Goal: Task Accomplishment & Management: Manage account settings

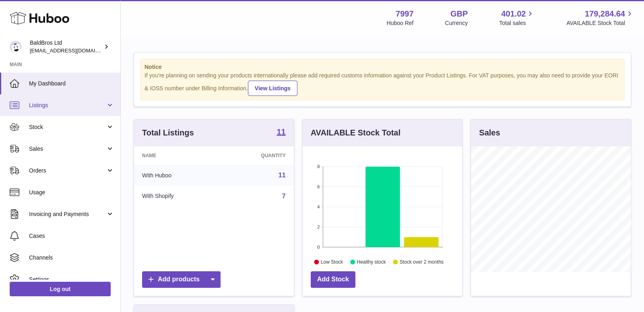
click at [61, 102] on span "Listings" at bounding box center [67, 105] width 77 height 8
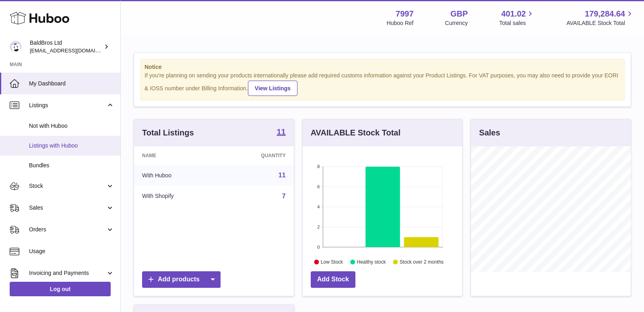
click at [58, 145] on span "Listings with Huboo" at bounding box center [71, 146] width 85 height 8
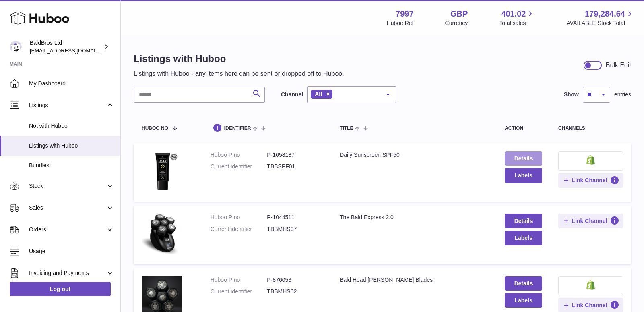
click at [523, 159] on link "Details" at bounding box center [523, 158] width 37 height 14
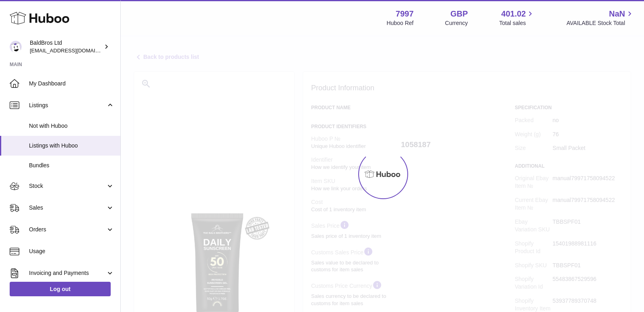
select select "**"
select select "****"
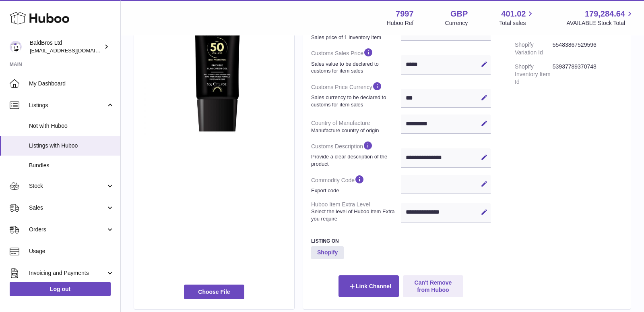
scroll to position [236, 0]
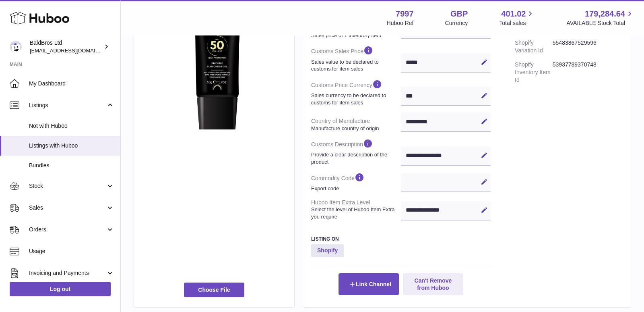
click at [477, 178] on div "Edit Cancel Save" at bounding box center [446, 182] width 90 height 19
click at [481, 179] on icon at bounding box center [484, 181] width 7 height 7
click at [462, 182] on input "text" at bounding box center [446, 182] width 90 height 19
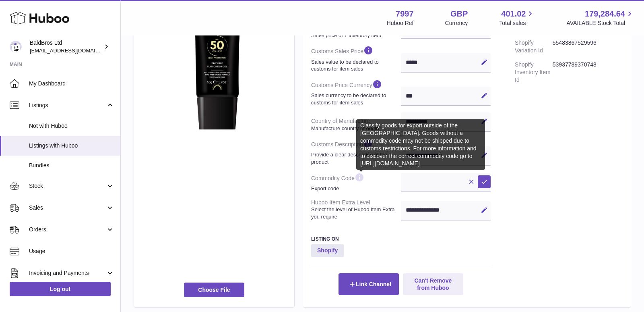
click at [361, 173] on icon at bounding box center [360, 177] width 10 height 10
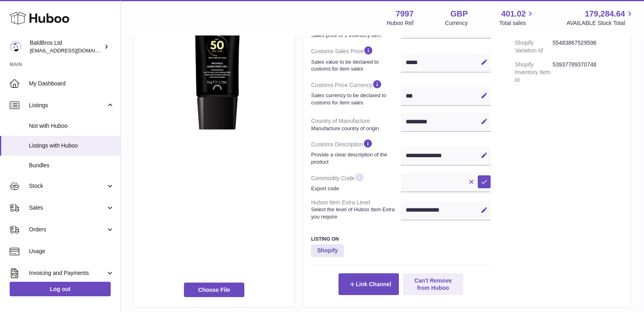
click at [361, 173] on icon at bounding box center [360, 177] width 10 height 10
click at [360, 176] on icon at bounding box center [360, 177] width 10 height 10
click at [420, 184] on input "text" at bounding box center [446, 182] width 90 height 19
type input "********"
click at [481, 181] on icon at bounding box center [484, 181] width 7 height 7
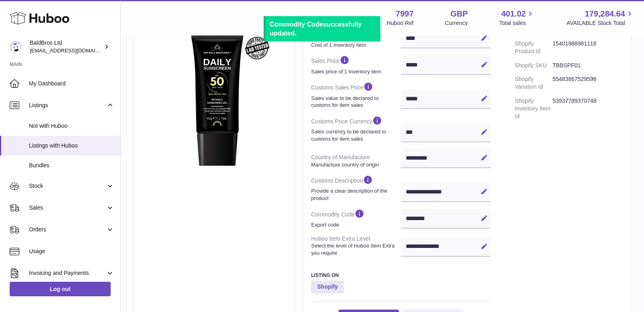
scroll to position [199, 0]
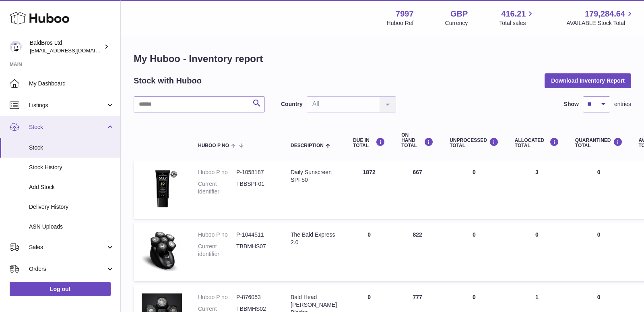
click at [79, 128] on span "Stock" at bounding box center [67, 127] width 77 height 8
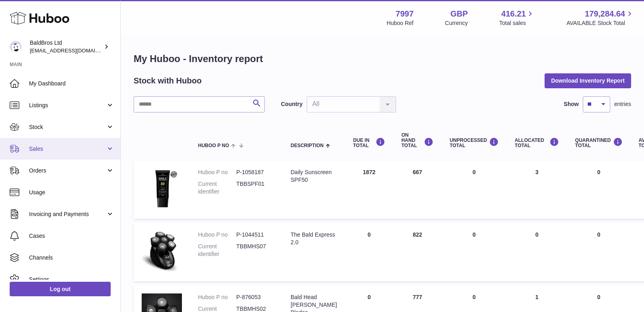
click at [57, 152] on span "Sales" at bounding box center [67, 149] width 77 height 8
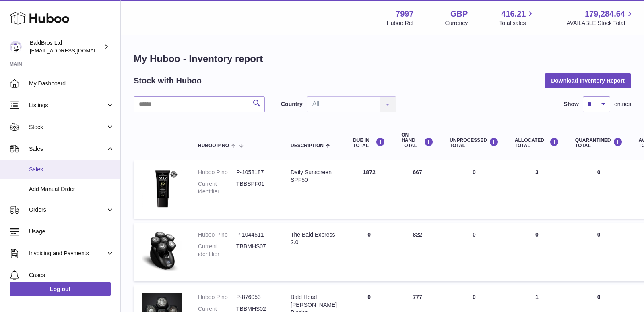
click at [50, 174] on link "Sales" at bounding box center [60, 169] width 120 height 20
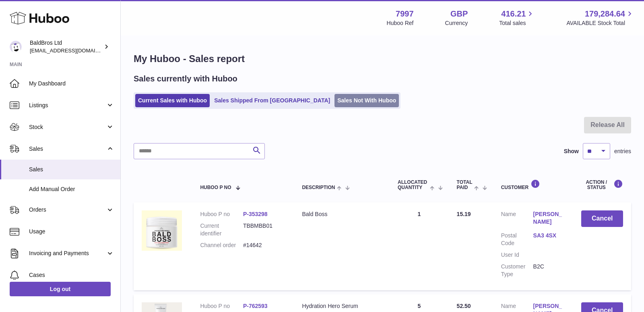
click at [335, 101] on link "Sales Not With Huboo" at bounding box center [367, 100] width 64 height 13
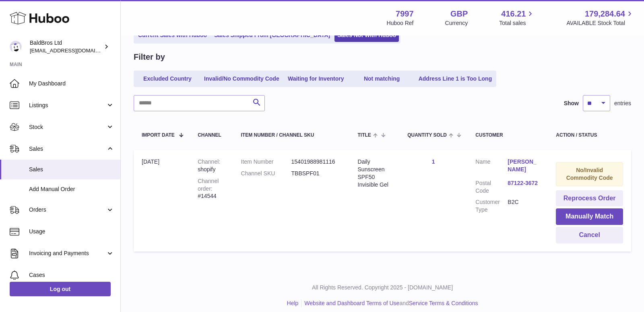
scroll to position [66, 0]
click at [607, 201] on button "Reprocess Order" at bounding box center [589, 197] width 67 height 17
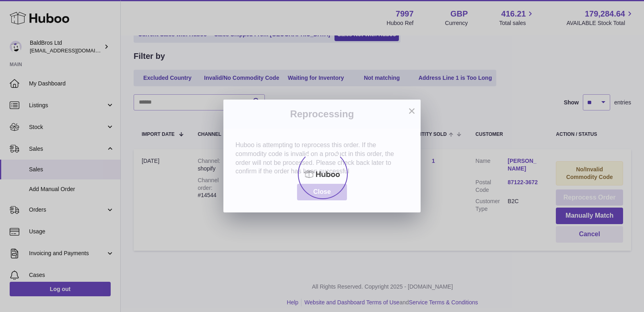
scroll to position [0, 0]
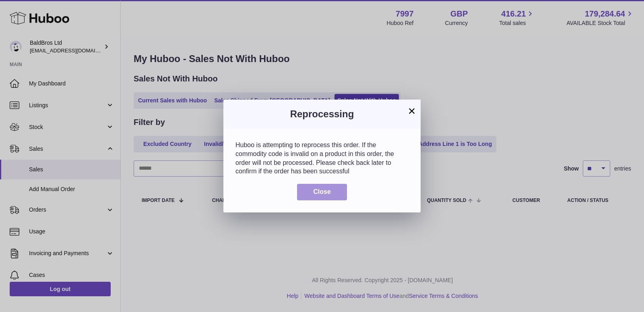
click at [325, 195] on span "Close" at bounding box center [322, 191] width 18 height 7
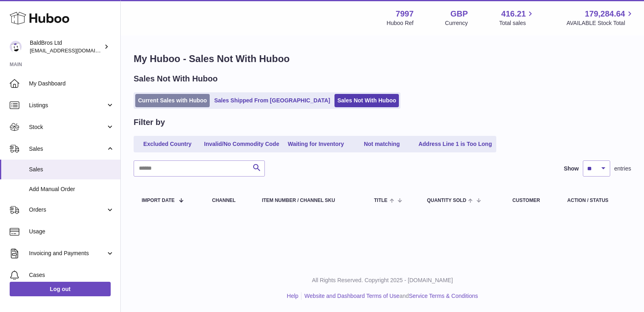
click at [173, 101] on link "Current Sales with Huboo" at bounding box center [172, 100] width 75 height 13
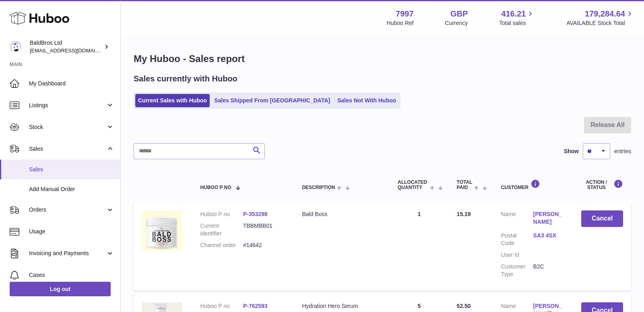
click at [62, 168] on span "Sales" at bounding box center [71, 170] width 85 height 8
click at [335, 100] on link "Sales Not With Huboo" at bounding box center [367, 100] width 64 height 13
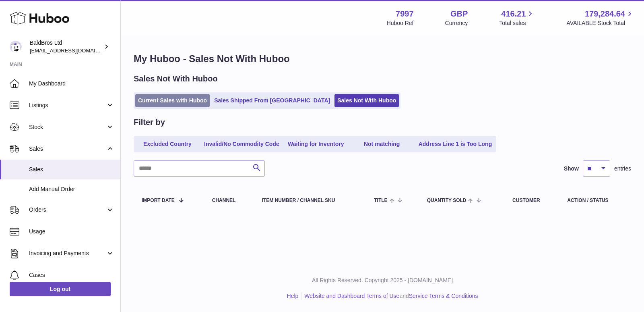
click at [177, 102] on link "Current Sales with Huboo" at bounding box center [172, 100] width 75 height 13
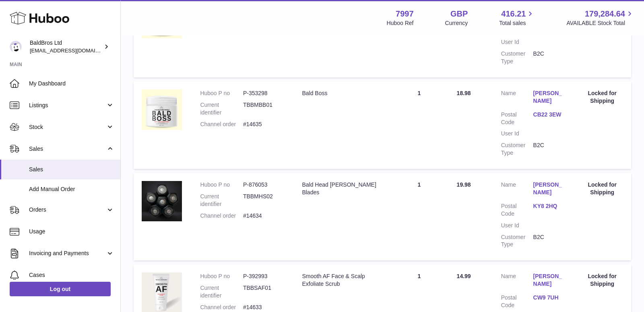
scroll to position [882, 0]
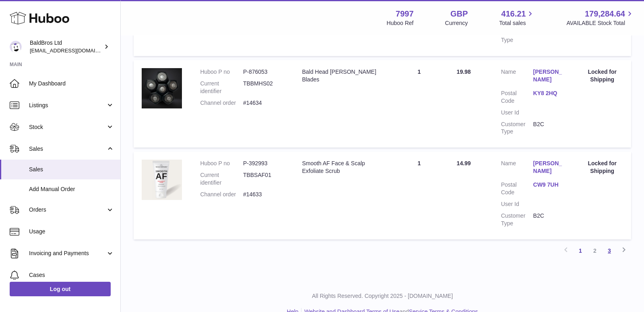
click at [611, 243] on link "3" at bounding box center [610, 250] width 14 height 14
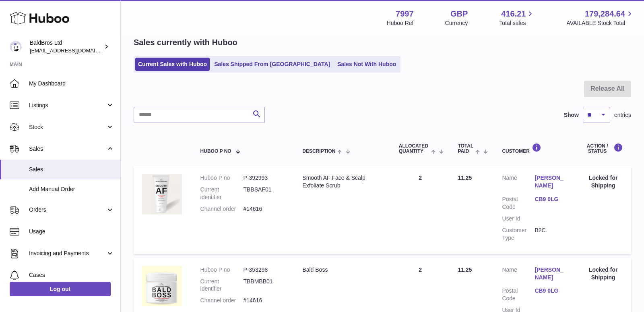
scroll to position [157, 0]
